Goal: Find specific page/section: Find specific page/section

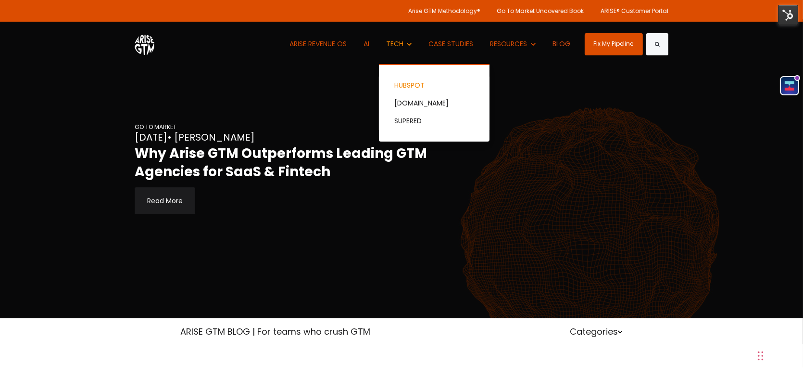
click at [403, 83] on link "HUBSPOT" at bounding box center [434, 85] width 111 height 18
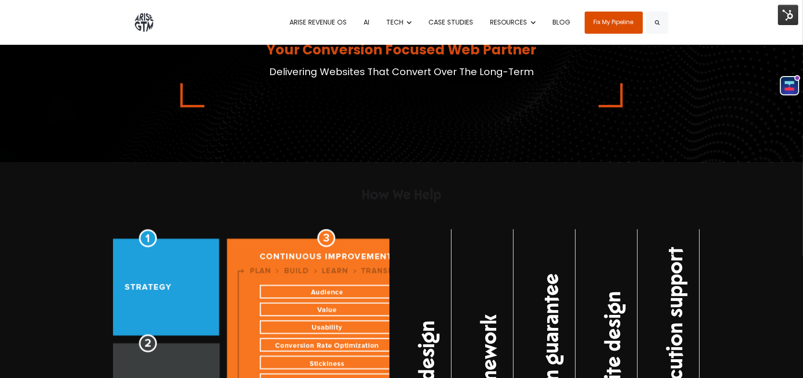
scroll to position [673, 0]
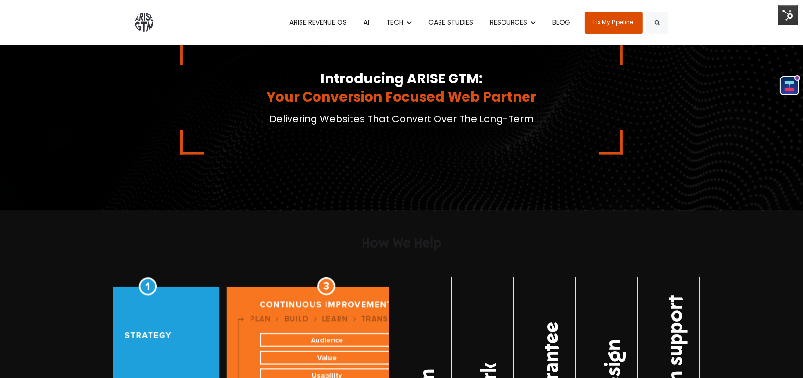
click at [782, 15] on img at bounding box center [788, 15] width 20 height 20
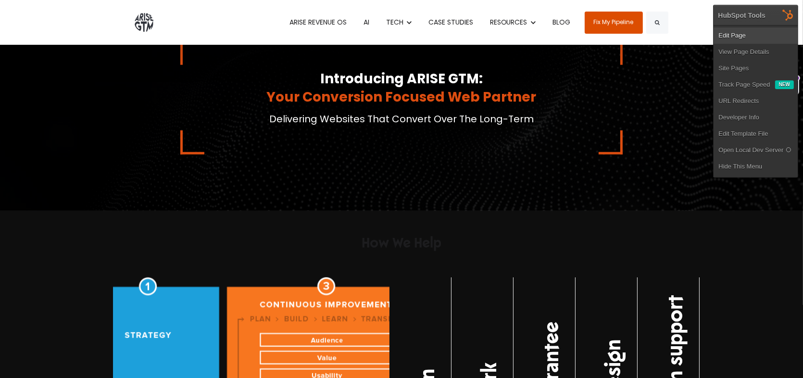
click at [742, 31] on link "Edit Page" at bounding box center [756, 35] width 84 height 16
